Goal: Complete application form

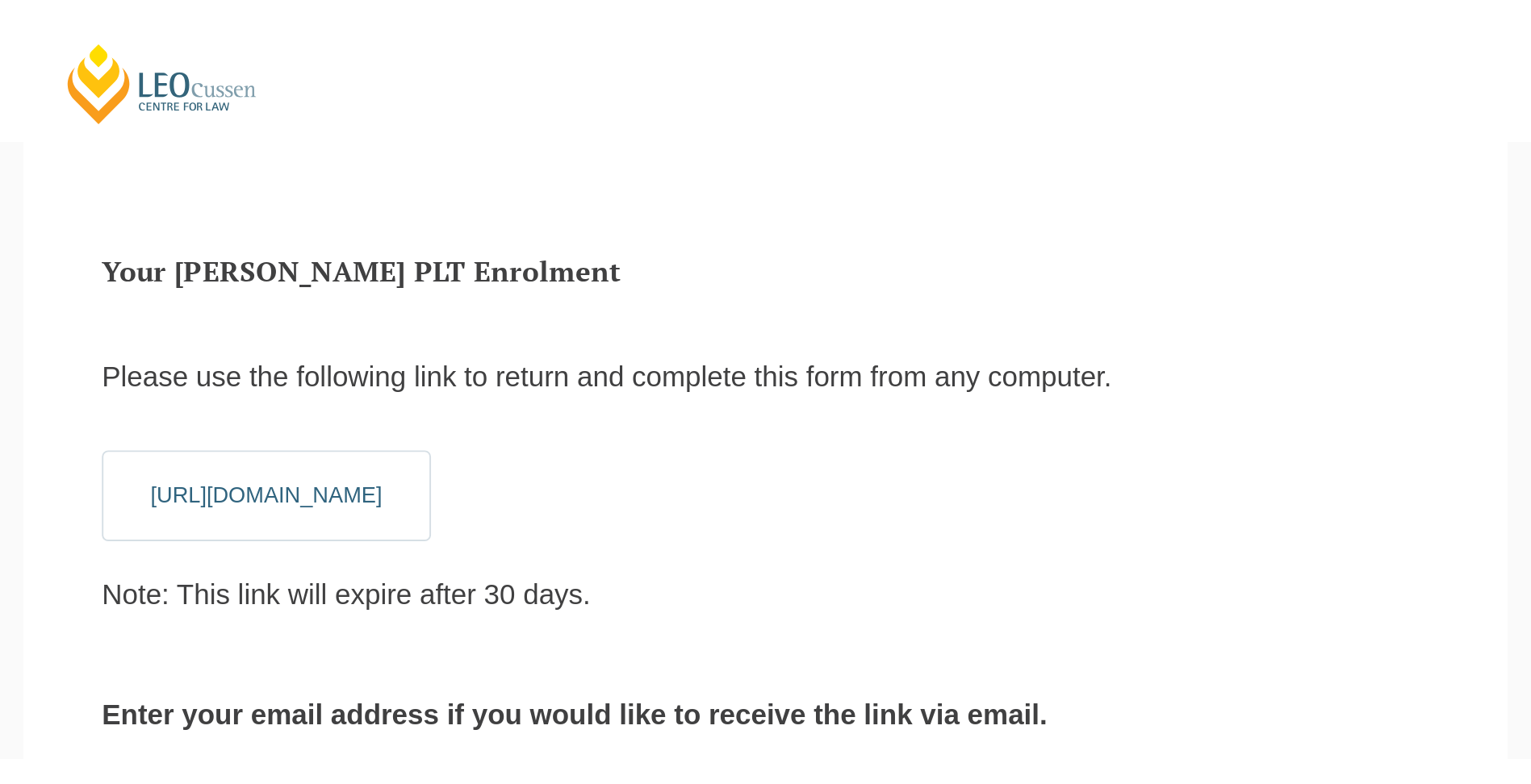
scroll to position [54, 0]
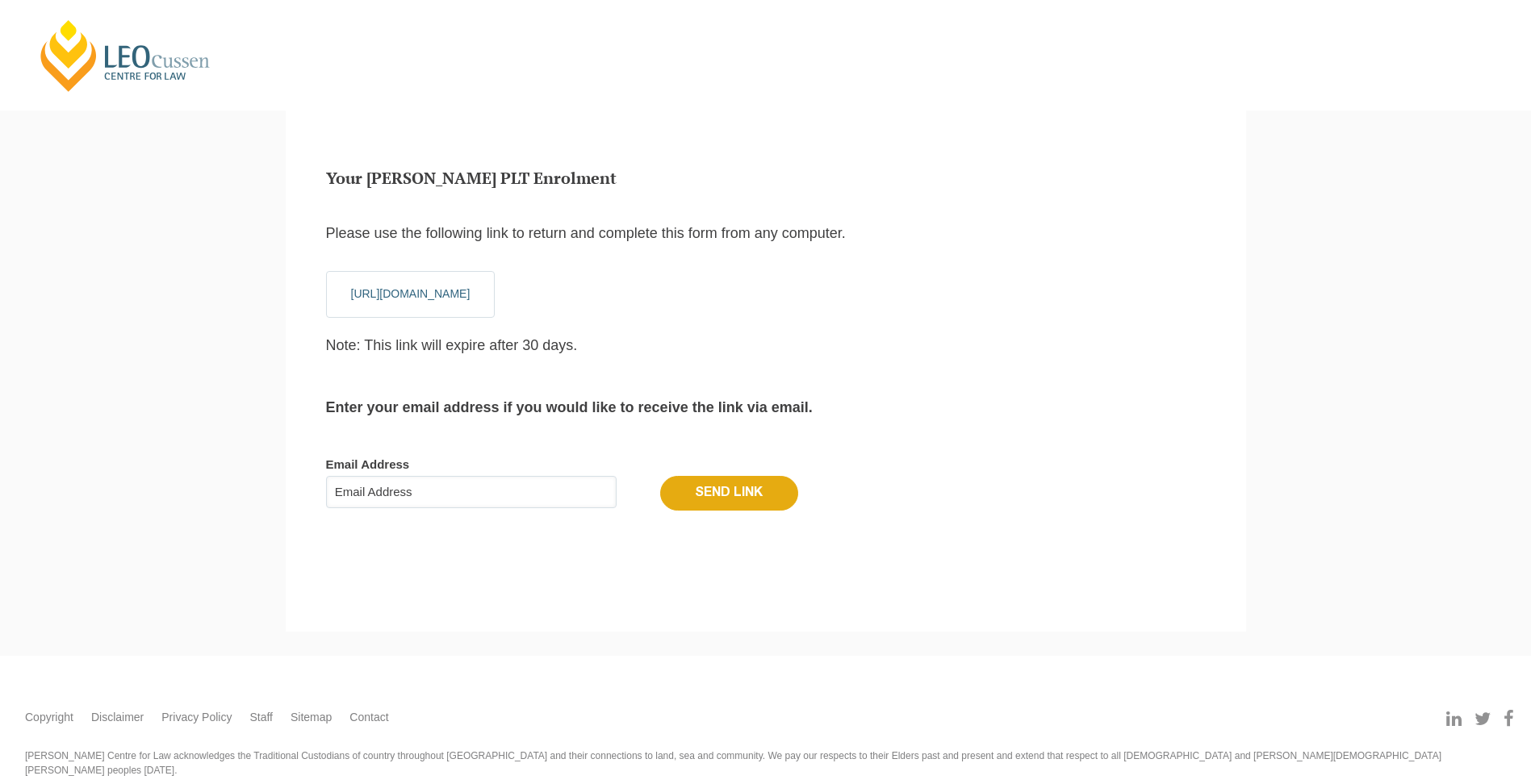
click at [494, 494] on input "Email Address" at bounding box center [472, 493] width 291 height 32
type input "[EMAIL_ADDRESS][DOMAIN_NAME]"
click at [713, 492] on input "Send Link" at bounding box center [729, 493] width 138 height 34
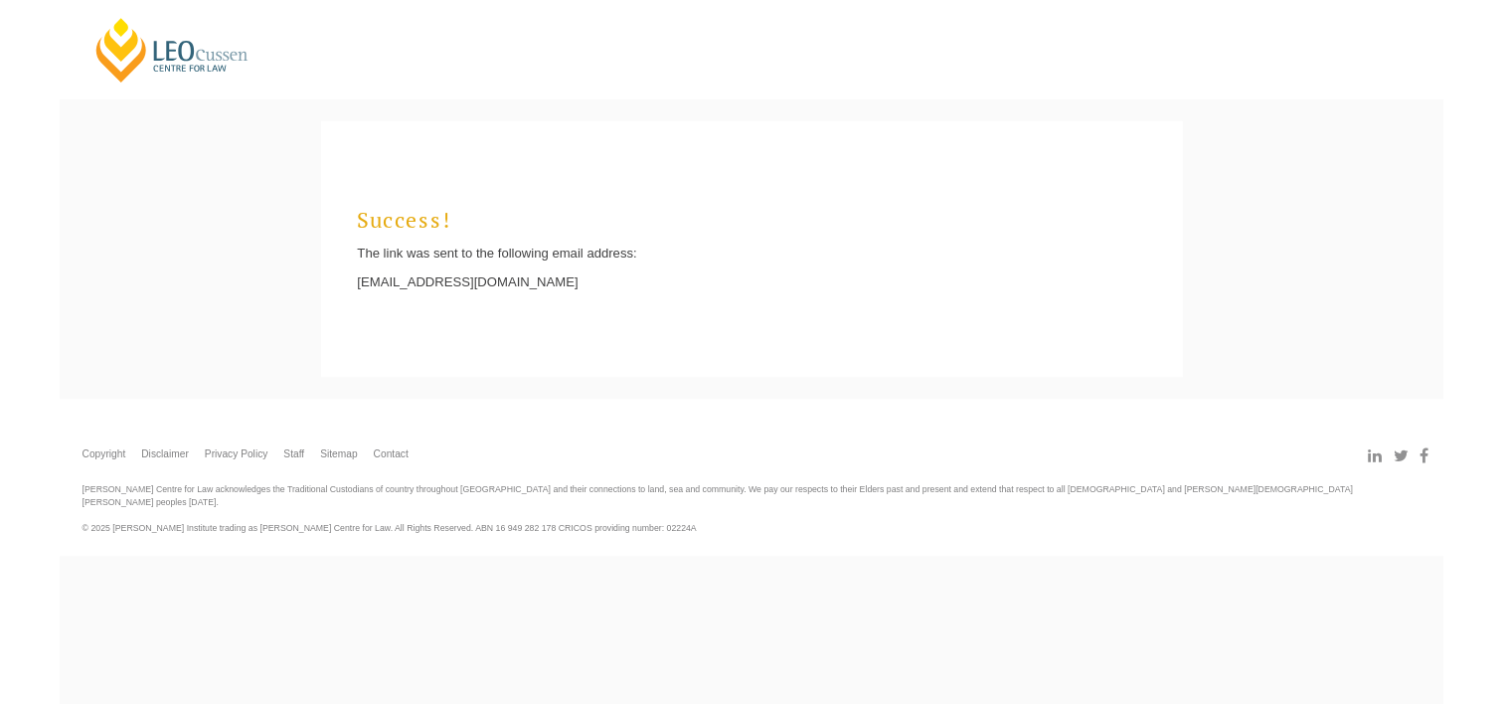
scroll to position [19, 8]
